Goal: Transaction & Acquisition: Purchase product/service

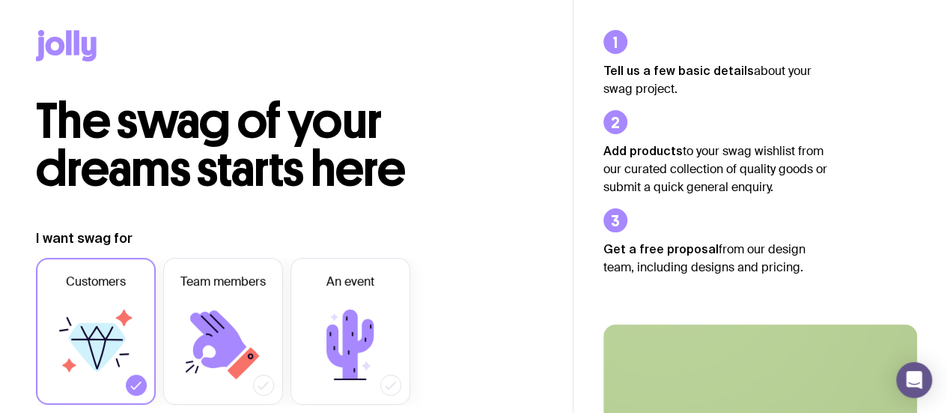
click at [62, 41] on icon at bounding box center [55, 46] width 19 height 19
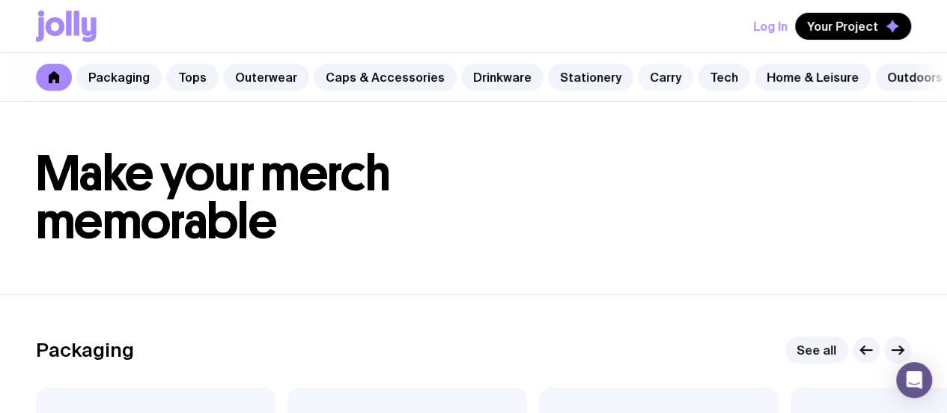
click at [638, 75] on link "Carry" at bounding box center [665, 77] width 55 height 27
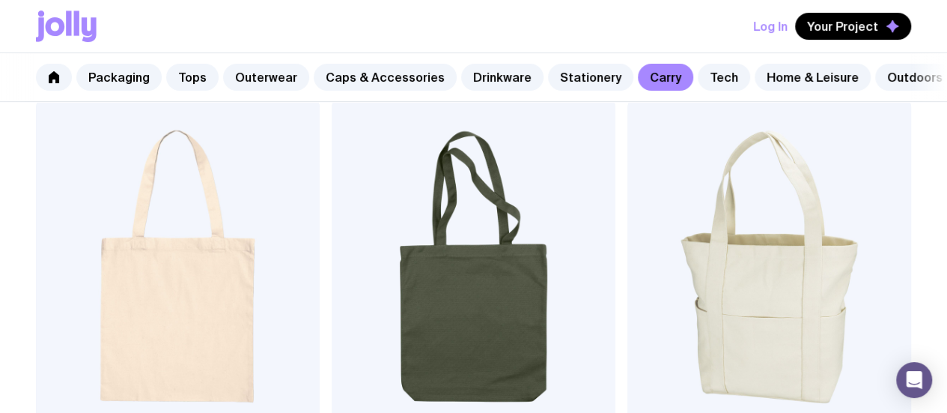
scroll to position [306, 0]
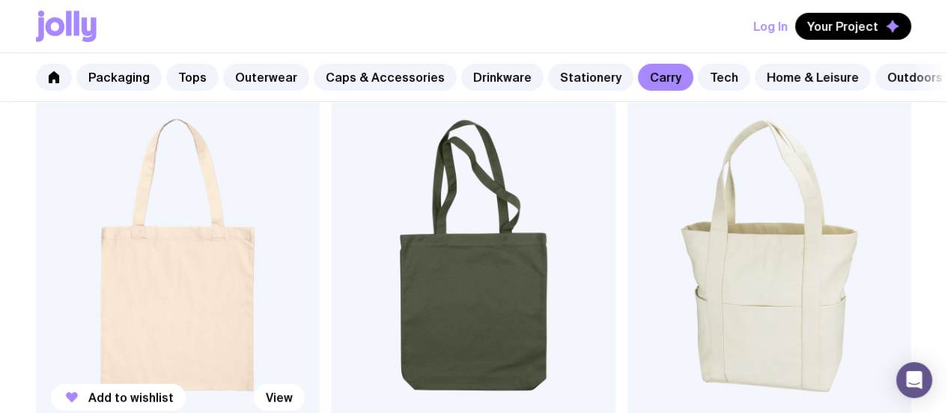
click at [99, 198] on img at bounding box center [178, 255] width 284 height 341
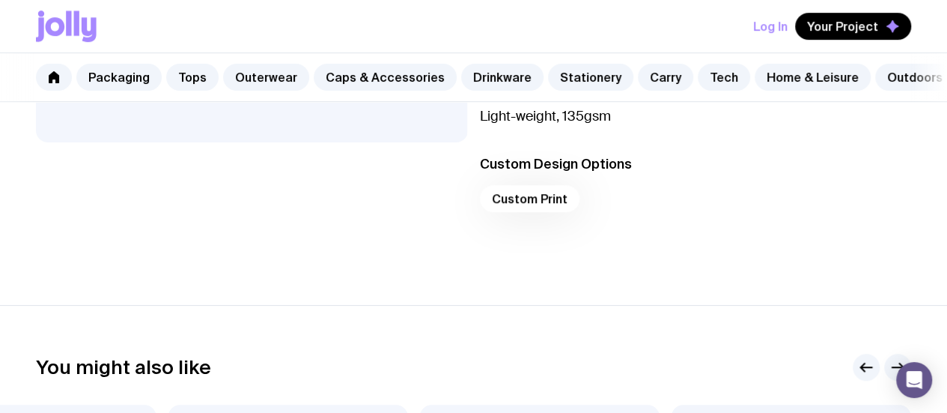
scroll to position [437, 0]
